Goal: Transaction & Acquisition: Purchase product/service

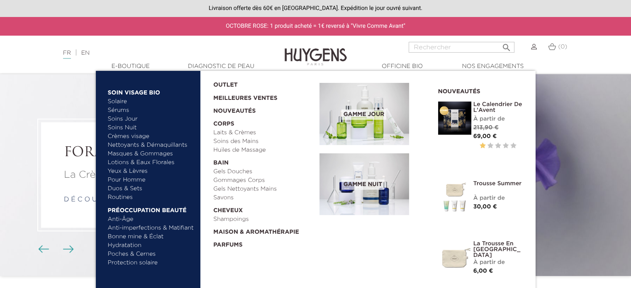
click at [124, 121] on link "Soins Jour" at bounding box center [151, 119] width 87 height 9
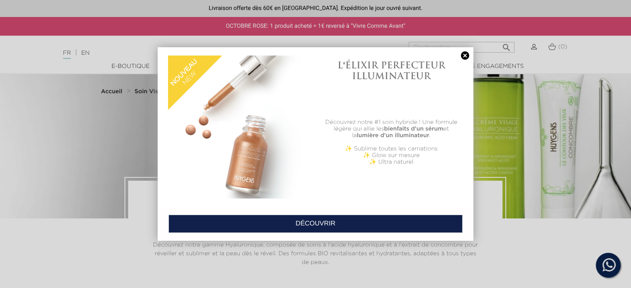
click at [464, 56] on link at bounding box center [465, 55] width 12 height 9
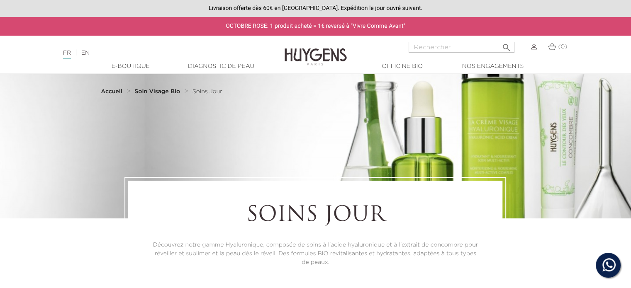
click at [441, 49] on input "Rechercher" at bounding box center [462, 47] width 106 height 11
type input "crèmerechargeable"
click at [499, 39] on button " Rechercher" at bounding box center [506, 44] width 15 height 11
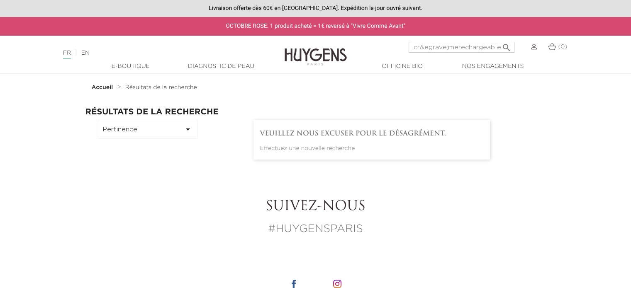
click at [459, 47] on input "cr&egrave;merechargeable" at bounding box center [462, 47] width 106 height 11
type input "c"
type input "recharge"
click at [499, 39] on button " Rechercher" at bounding box center [506, 44] width 15 height 11
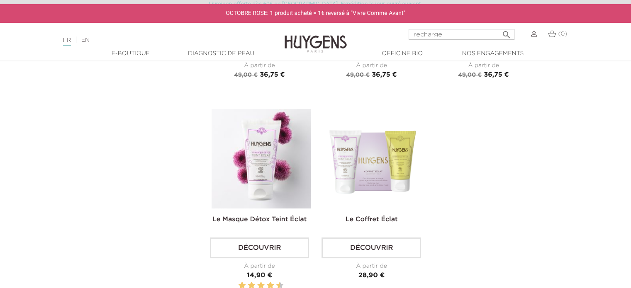
scroll to position [212, 0]
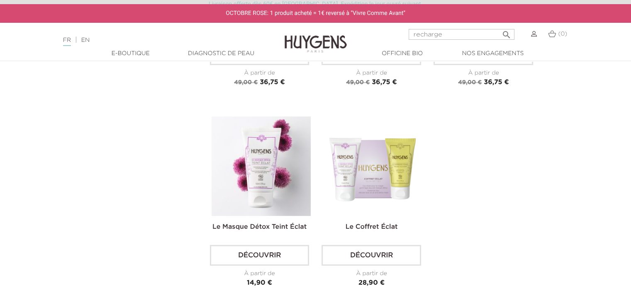
click at [309, 40] on img at bounding box center [316, 38] width 62 height 32
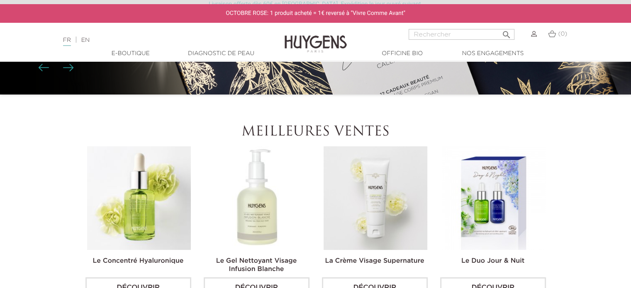
scroll to position [165, 0]
